Goal: Find specific page/section: Find specific page/section

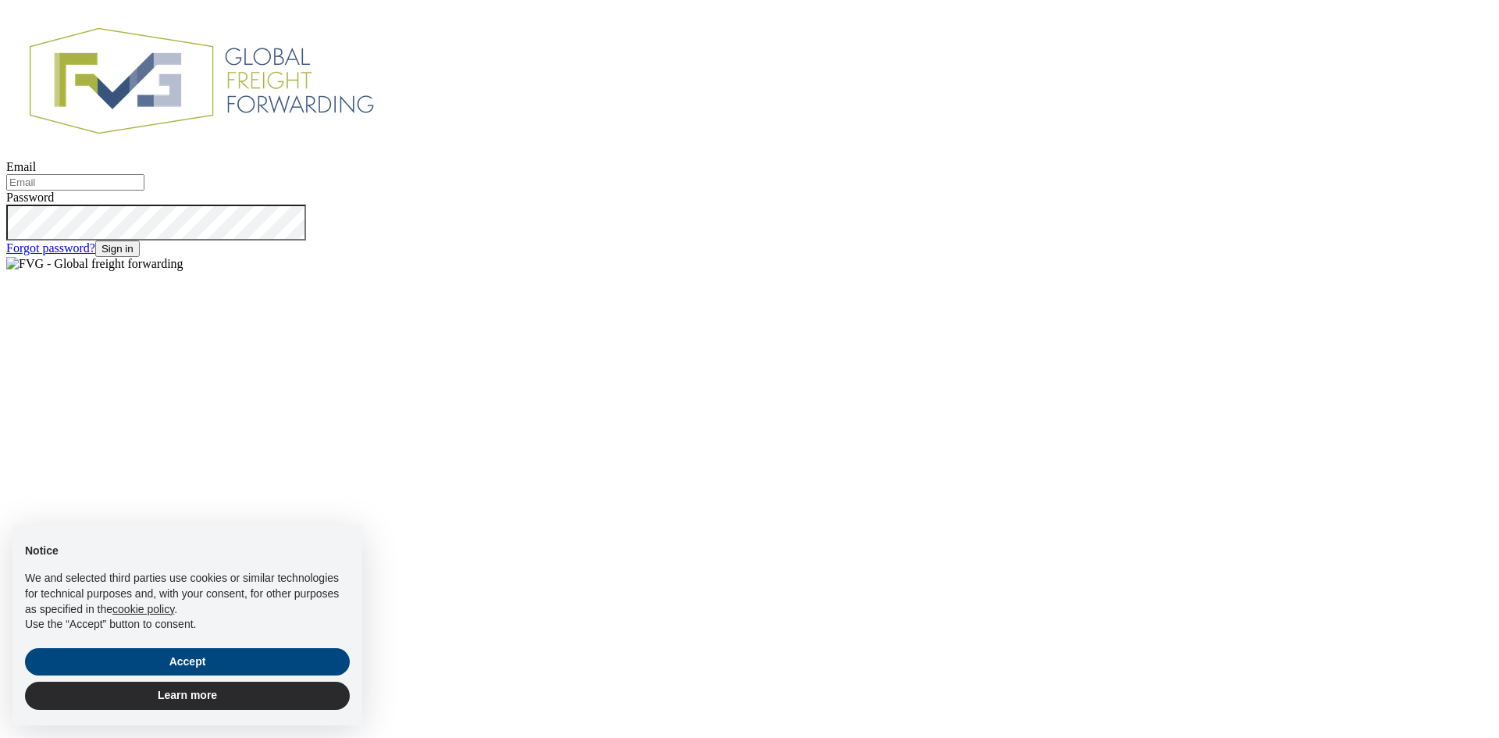
type input "[EMAIL_ADDRESS][DOMAIN_NAME]"
click at [127, 257] on button "Sign in" at bounding box center [117, 249] width 45 height 16
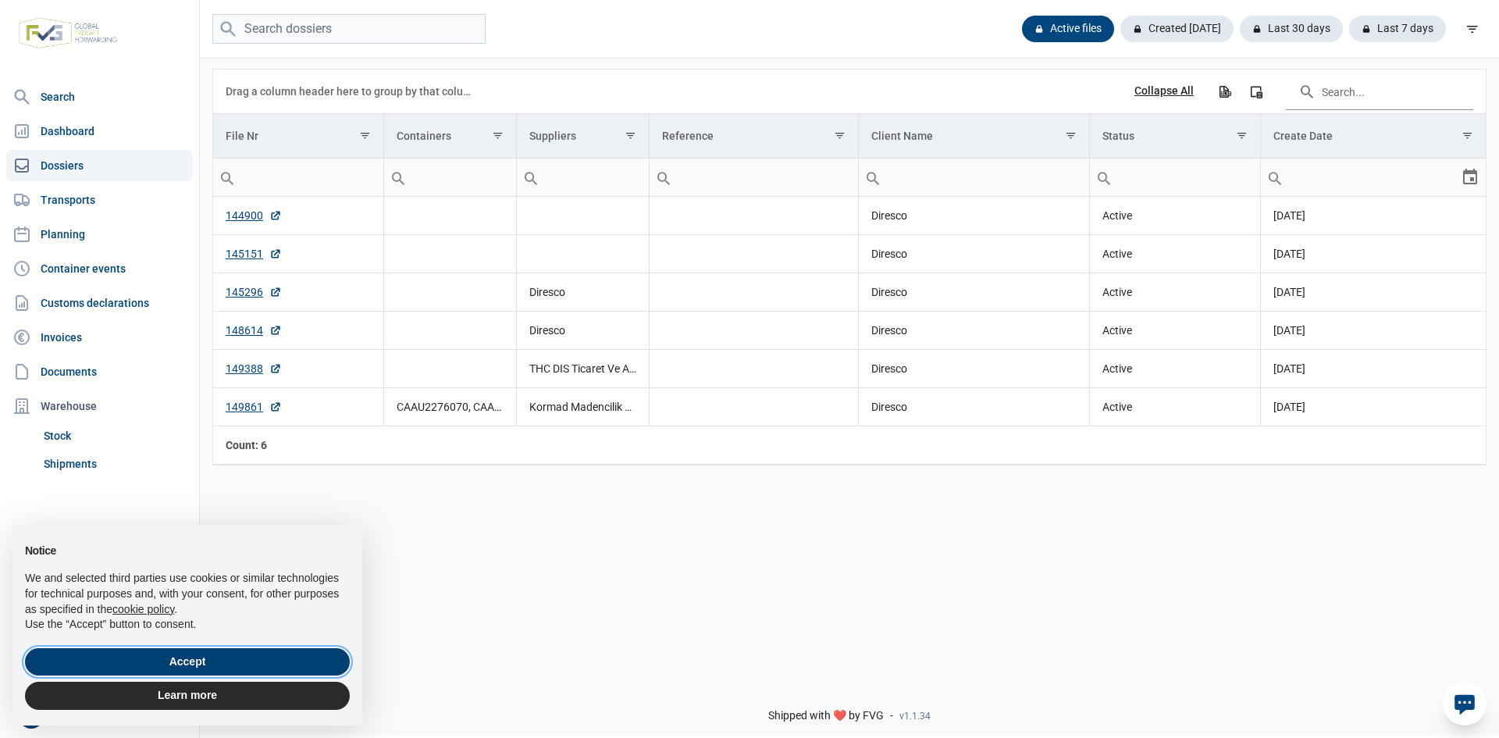
click at [206, 662] on button "Accept" at bounding box center [187, 662] width 325 height 28
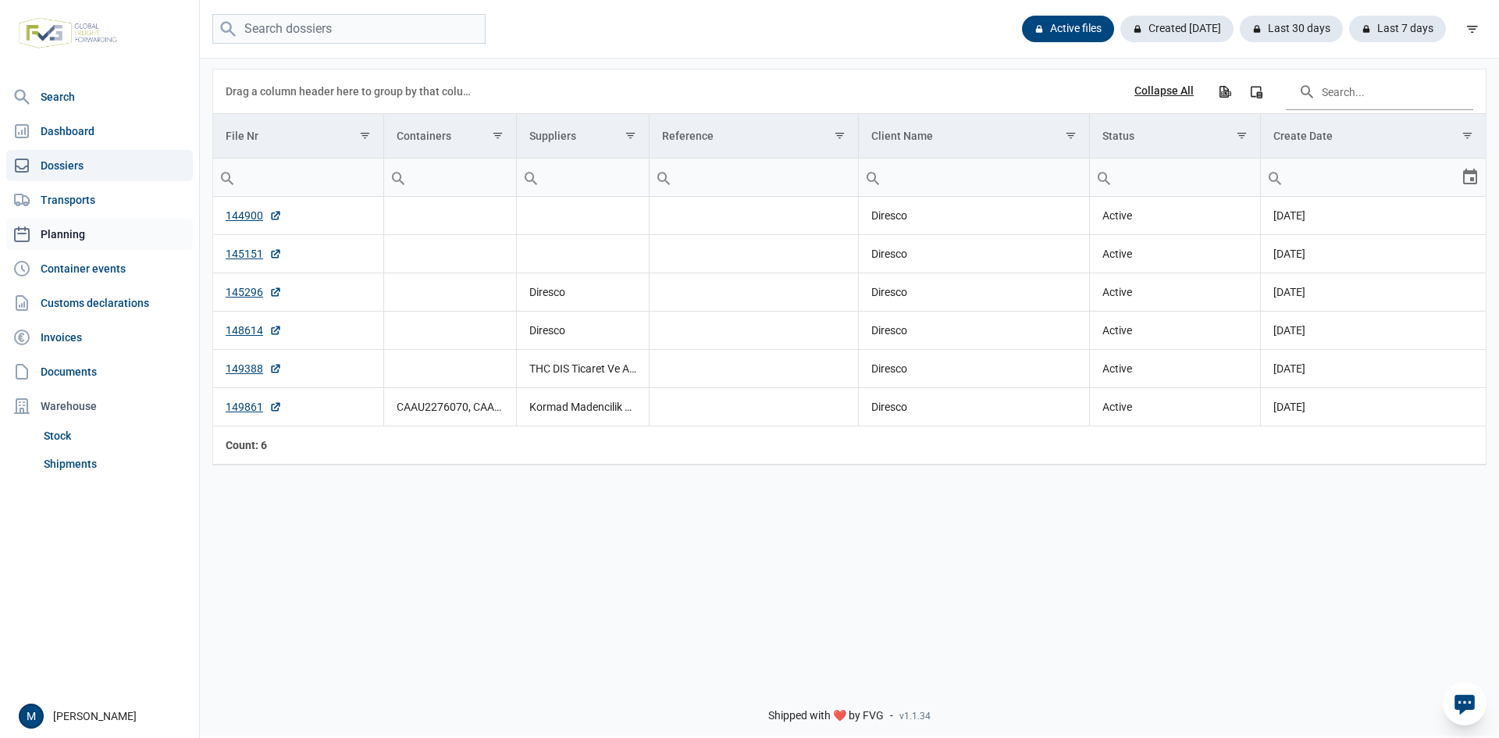
click at [67, 234] on link "Planning" at bounding box center [99, 234] width 187 height 31
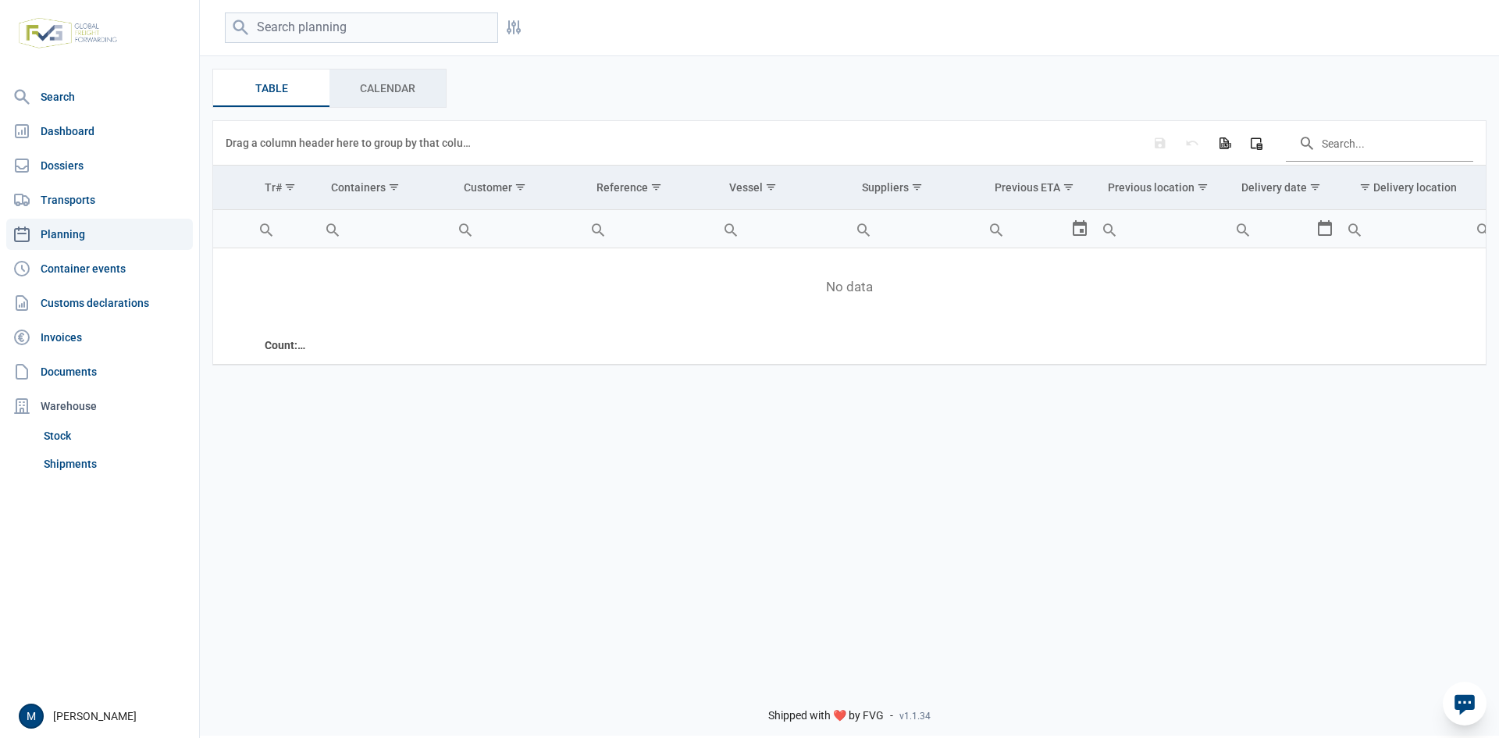
click at [378, 102] on div "Calendar Calendar" at bounding box center [388, 88] width 116 height 37
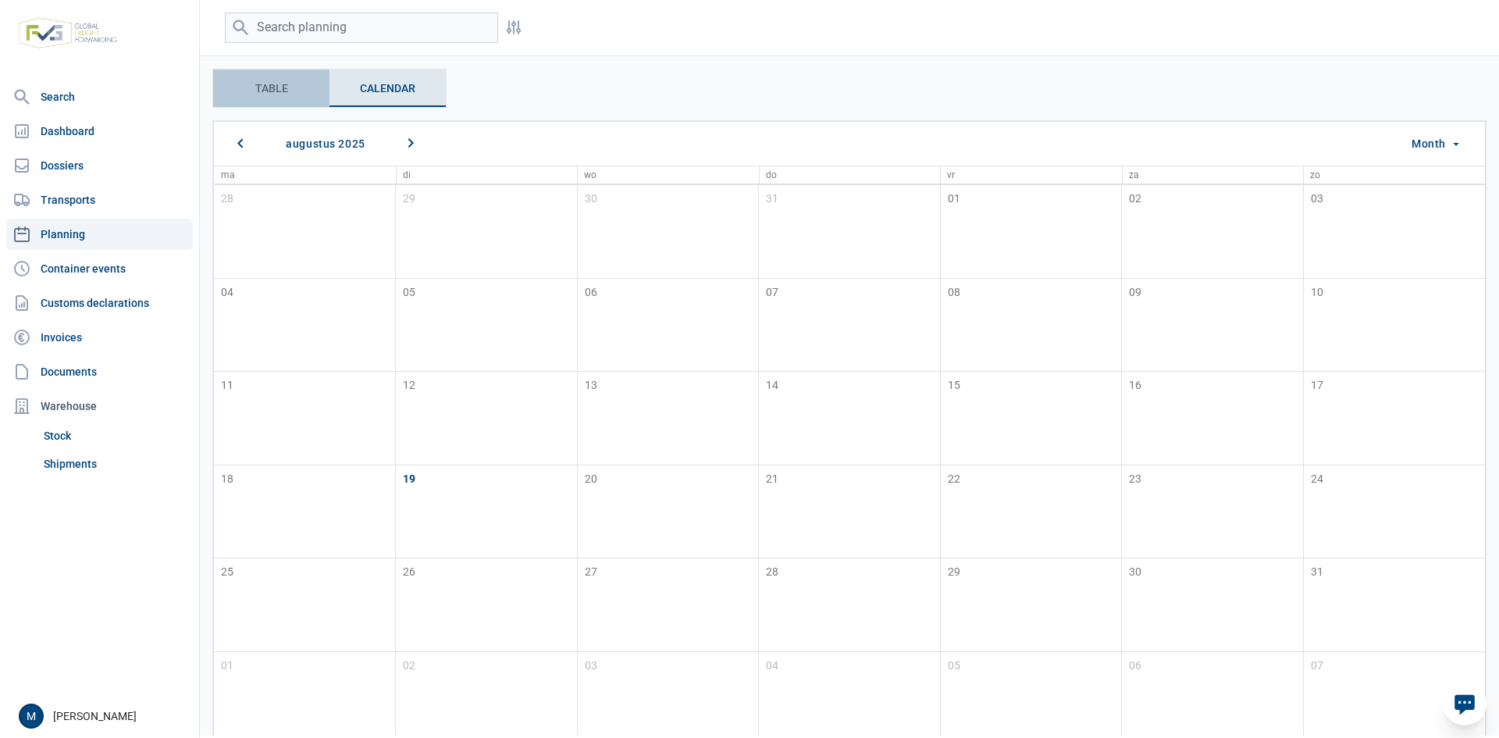
click at [283, 92] on span "Table Table" at bounding box center [271, 88] width 33 height 19
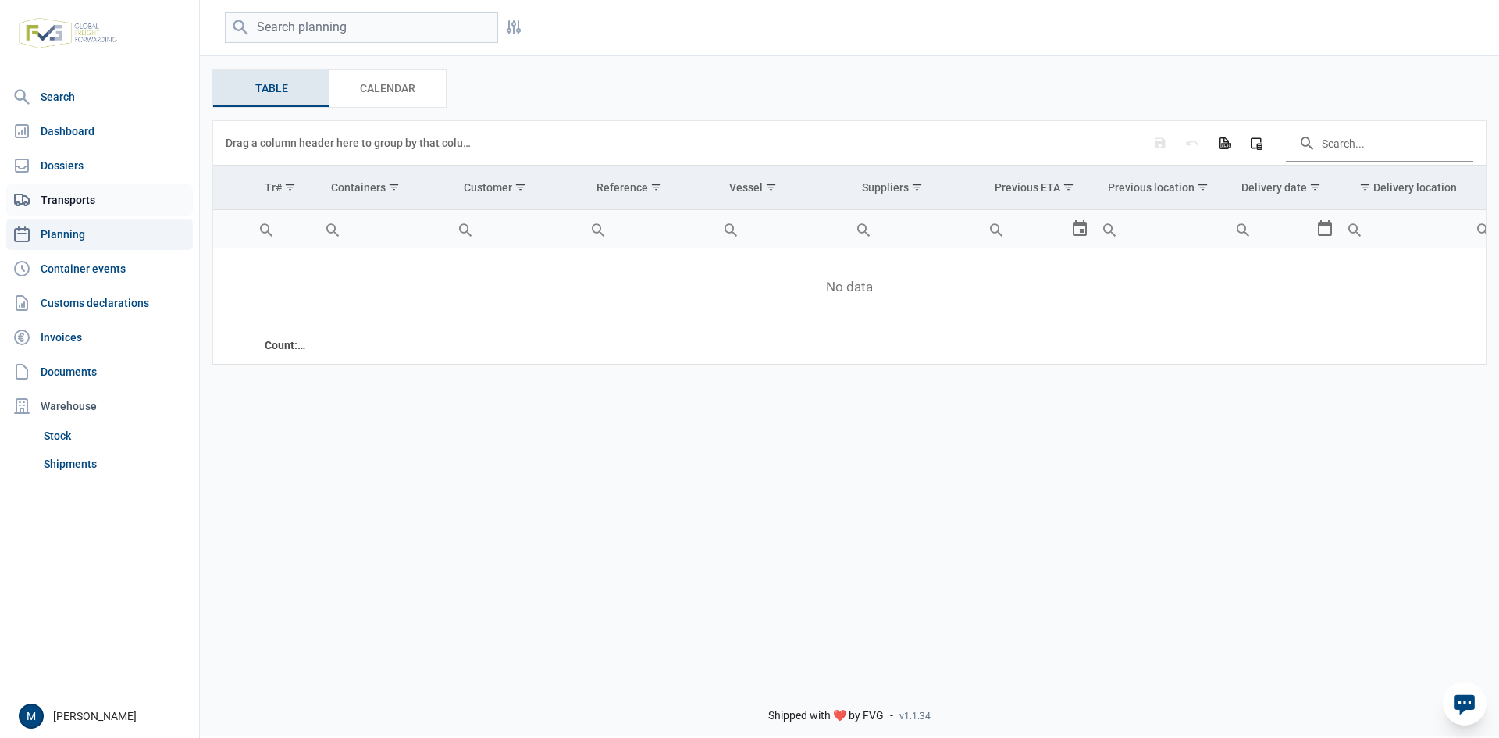
click at [92, 198] on link "Transports" at bounding box center [99, 199] width 187 height 31
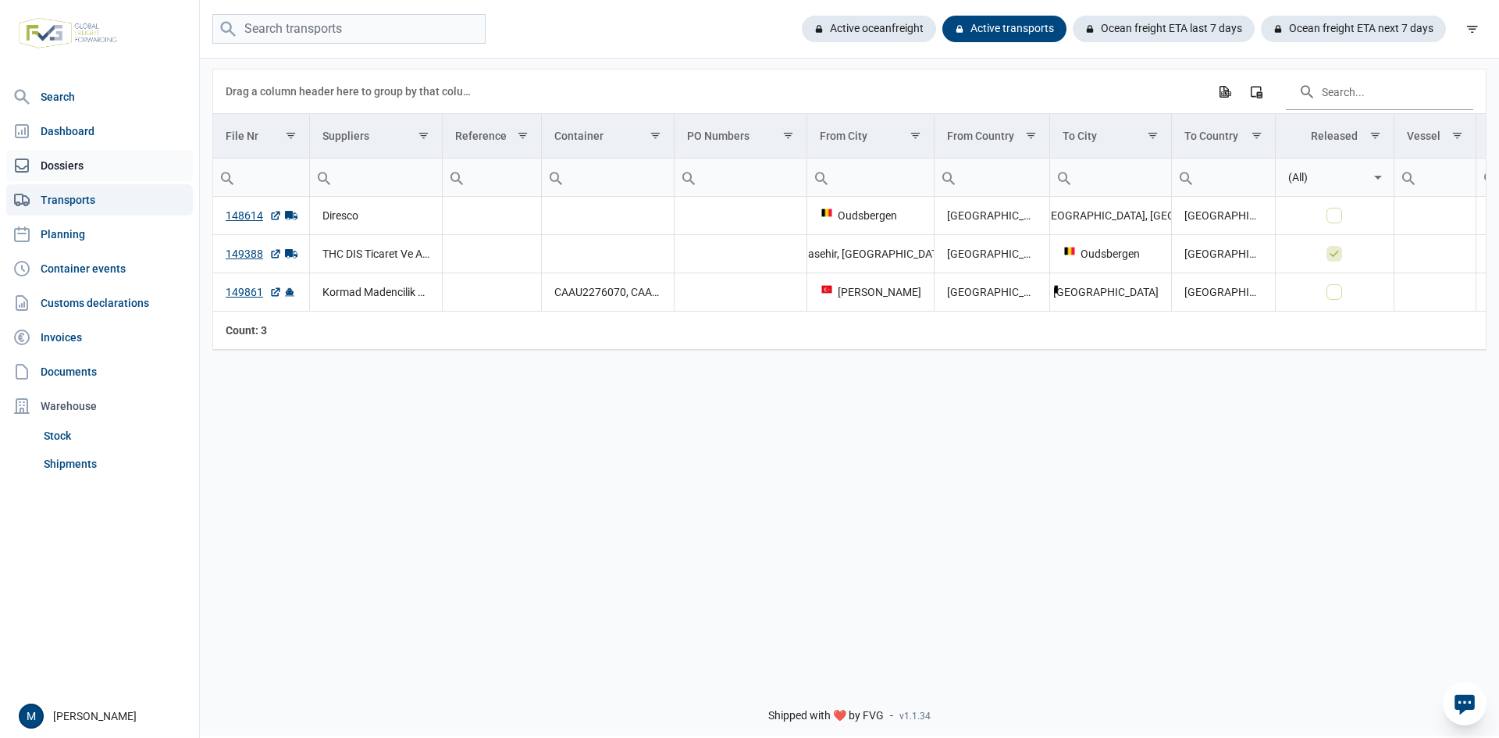
click at [82, 161] on link "Dossiers" at bounding box center [99, 165] width 187 height 31
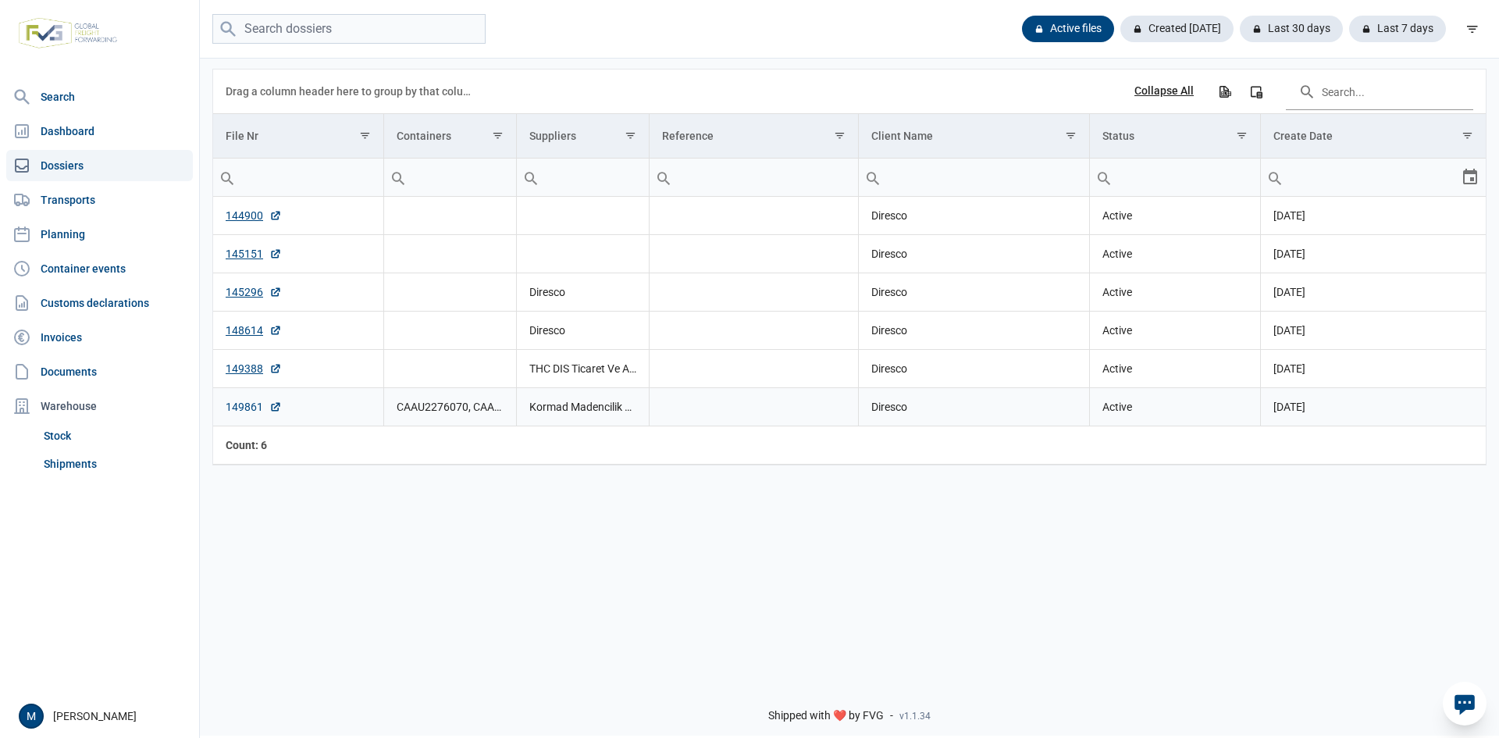
click at [262, 405] on link "149861" at bounding box center [254, 407] width 56 height 16
